Goal: Task Accomplishment & Management: Use online tool/utility

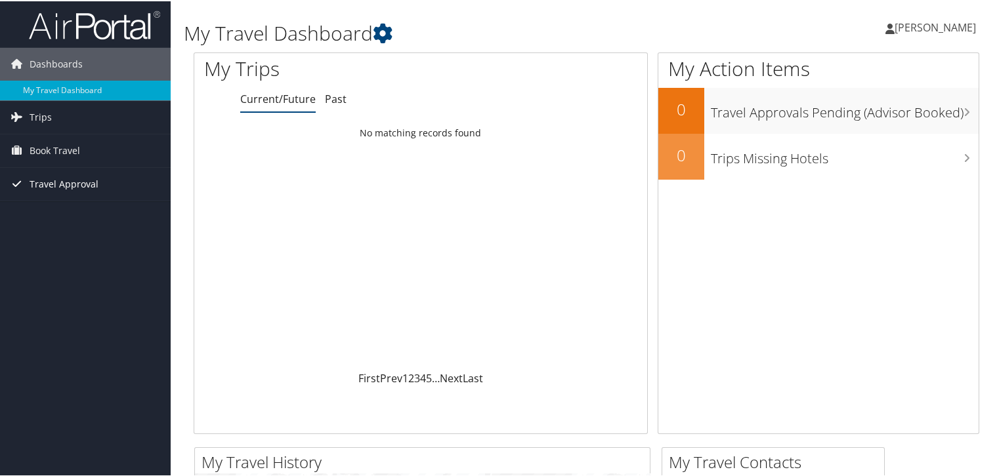
click at [36, 181] on span "Travel Approval" at bounding box center [64, 183] width 69 height 33
click at [39, 152] on span "Book Travel" at bounding box center [55, 149] width 51 height 33
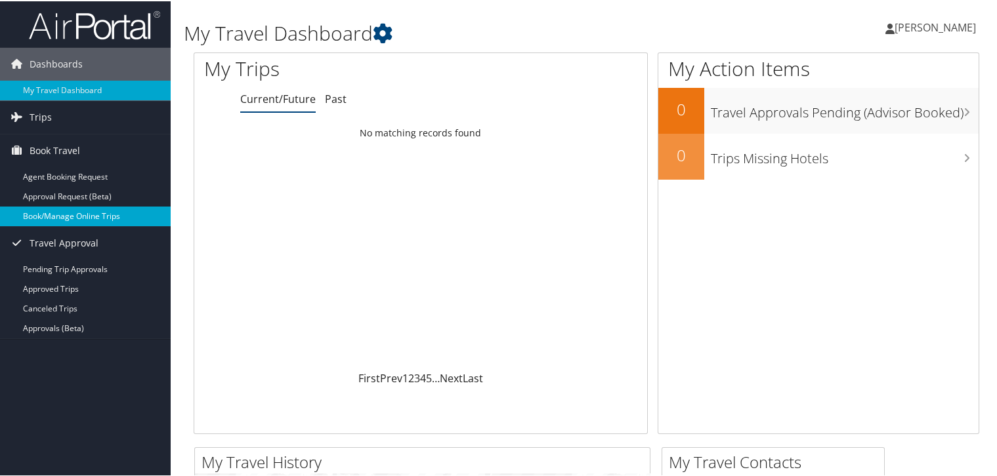
click at [77, 214] on link "Book/Manage Online Trips" at bounding box center [85, 215] width 171 height 20
